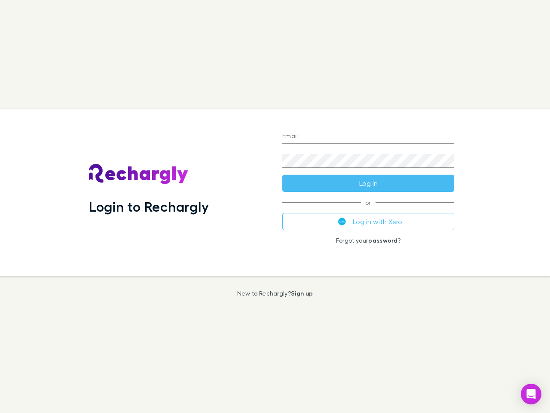
click at [275, 206] on div "Login to Rechargly" at bounding box center [178, 192] width 193 height 167
click at [368, 137] on input "Email" at bounding box center [368, 137] width 172 height 14
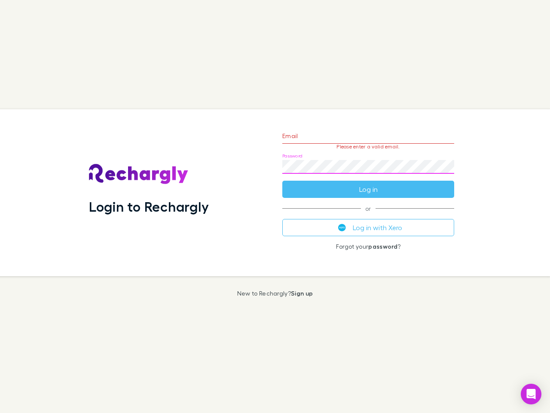
click at [368, 183] on form "Email Please enter a valid email. Password Log in" at bounding box center [368, 160] width 172 height 75
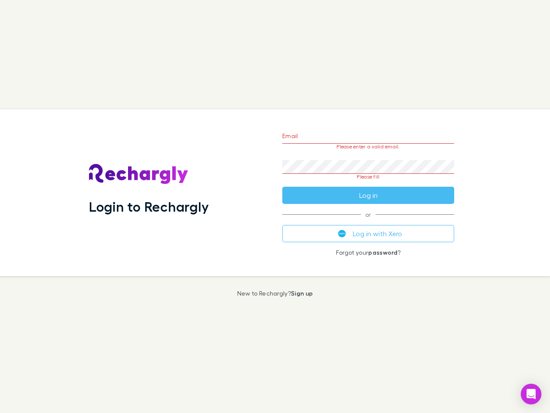
click at [368, 221] on div "Email Please enter a valid email. Password Please fill Log in or Log in with Xe…" at bounding box center [369, 192] width 186 height 167
click at [531, 394] on icon "Open Intercom Messenger" at bounding box center [531, 394] width 9 height 10
